Goal: Task Accomplishment & Management: Complete application form

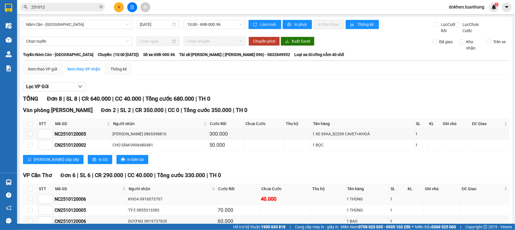
scroll to position [75, 0]
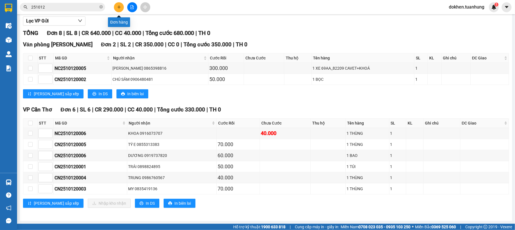
click at [119, 7] on icon "plus" at bounding box center [119, 7] width 4 height 4
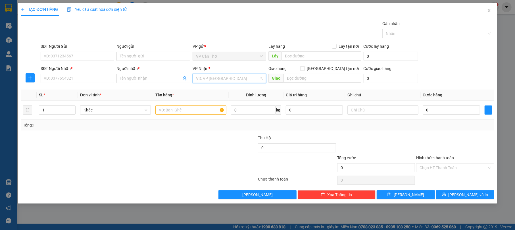
click at [235, 79] on input "search" at bounding box center [227, 78] width 63 height 9
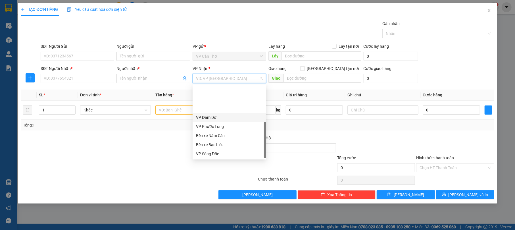
scroll to position [36, 0]
click at [252, 143] on div "Văn phòng Cái Nước" at bounding box center [229, 145] width 67 height 6
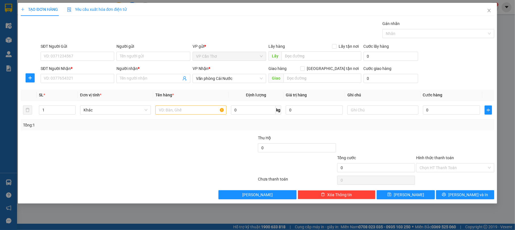
click at [64, 51] on div "SĐT Người Gửi" at bounding box center [78, 47] width 74 height 9
click at [64, 55] on input "SĐT Người Gửi" at bounding box center [78, 56] width 74 height 9
type input "0944504122"
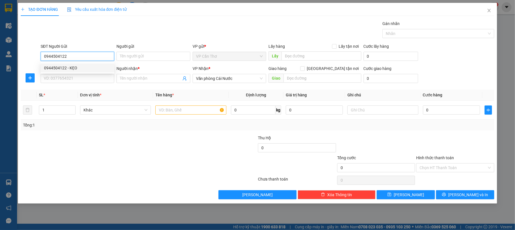
click at [79, 65] on div "0944504122 - KẸO" at bounding box center [77, 68] width 67 height 6
type input "KẸO"
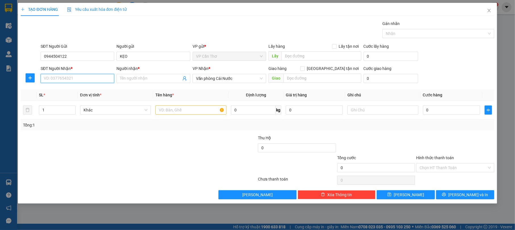
click at [89, 78] on input "SĐT Người Nhận *" at bounding box center [78, 78] width 74 height 9
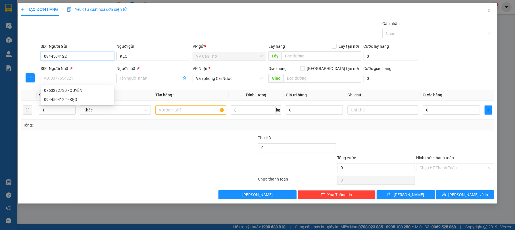
click at [96, 55] on input "0944504122" at bounding box center [78, 56] width 74 height 9
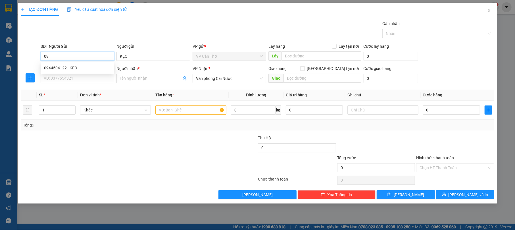
type input "0"
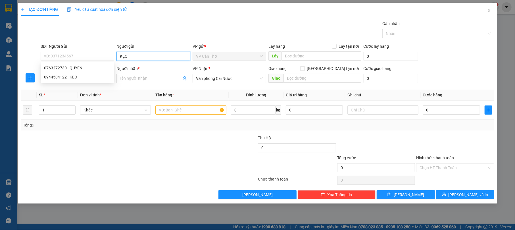
click at [132, 53] on input "KẸO" at bounding box center [154, 56] width 74 height 9
type input "K"
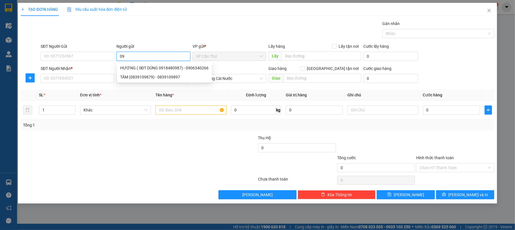
type input "0"
click at [46, 54] on input "SĐT Người Gửi" at bounding box center [78, 56] width 74 height 9
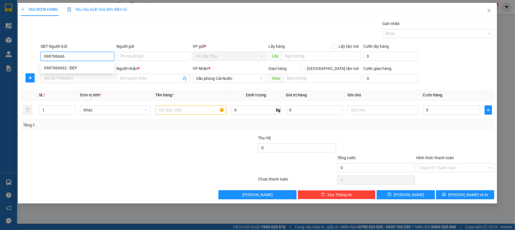
type input "0987066662"
click at [94, 67] on div "0987066662 - ĐẸP" at bounding box center [77, 68] width 67 height 6
type input "ĐẸP"
type input "0987066662"
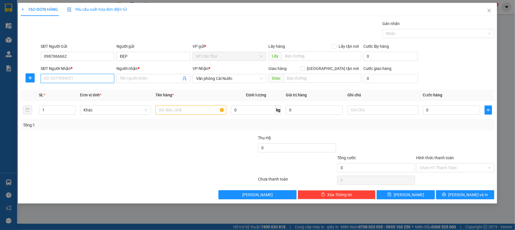
click at [97, 79] on input "SĐT Người Nhận *" at bounding box center [78, 78] width 74 height 9
click at [81, 90] on div "0944681864 - KẸO" at bounding box center [77, 90] width 67 height 6
type input "0944681864"
type input "KẸO"
click at [63, 111] on input "1" at bounding box center [57, 110] width 36 height 9
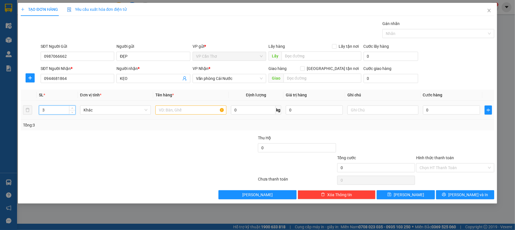
type input "3"
click at [178, 109] on input "text" at bounding box center [191, 109] width 71 height 9
type input "03 KIỆN KHÔNG KIỂM"
click at [442, 109] on input "0" at bounding box center [451, 109] width 57 height 9
type input "1"
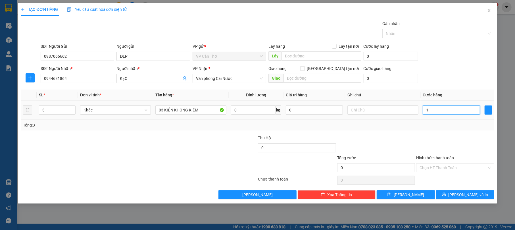
type input "1"
type input "10"
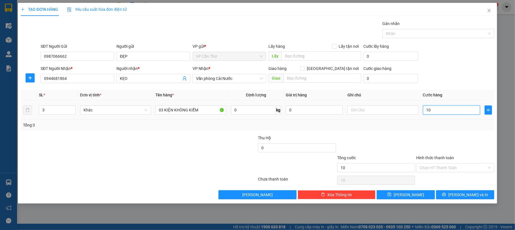
type input "100"
type input "1.000"
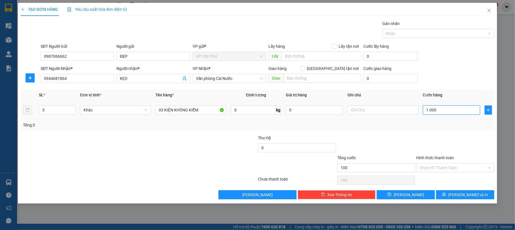
type input "1.000"
type input "10.000"
type input "100.000"
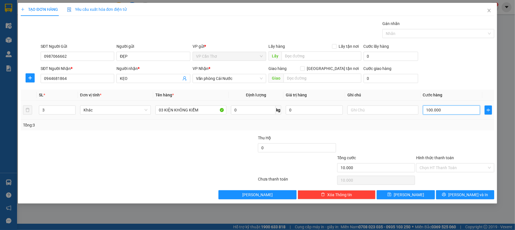
type input "100.000"
click at [450, 167] on input "Hình thức thanh toán" at bounding box center [453, 167] width 67 height 9
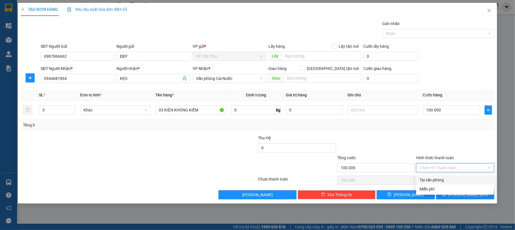
click at [454, 178] on div "Tại văn phòng" at bounding box center [455, 180] width 71 height 6
type input "0"
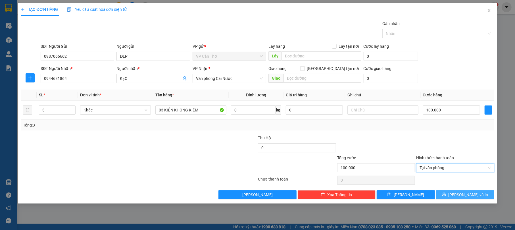
click at [467, 194] on span "[PERSON_NAME] và In" at bounding box center [469, 195] width 40 height 6
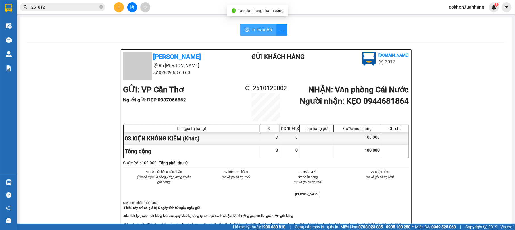
click at [263, 29] on span "In mẫu A5" at bounding box center [262, 29] width 20 height 7
click at [260, 29] on span "In mẫu A5" at bounding box center [262, 29] width 20 height 7
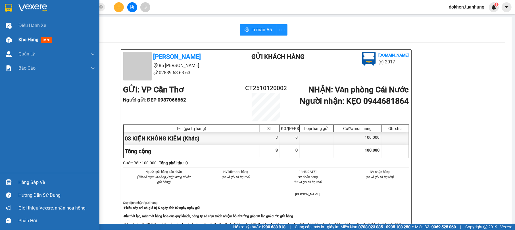
click at [31, 34] on div "Kho hàng mới" at bounding box center [56, 40] width 77 height 14
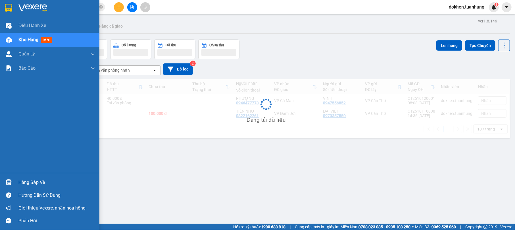
click at [32, 38] on span "Kho hàng" at bounding box center [28, 39] width 20 height 5
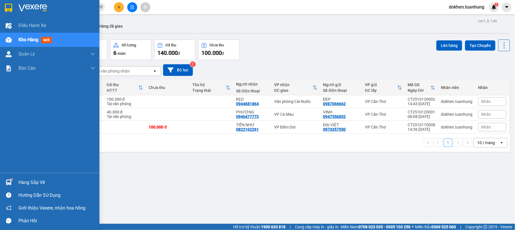
click at [24, 181] on div "Hàng sắp về" at bounding box center [56, 182] width 77 height 9
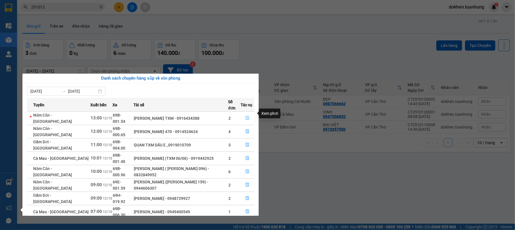
click at [248, 116] on icon "file-done" at bounding box center [248, 118] width 4 height 4
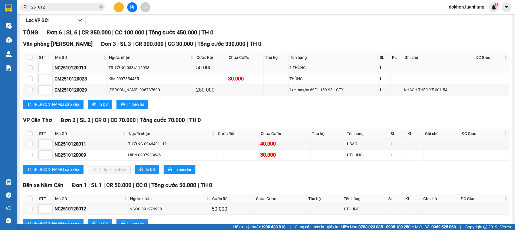
scroll to position [95, 0]
